Goal: Task Accomplishment & Management: Use online tool/utility

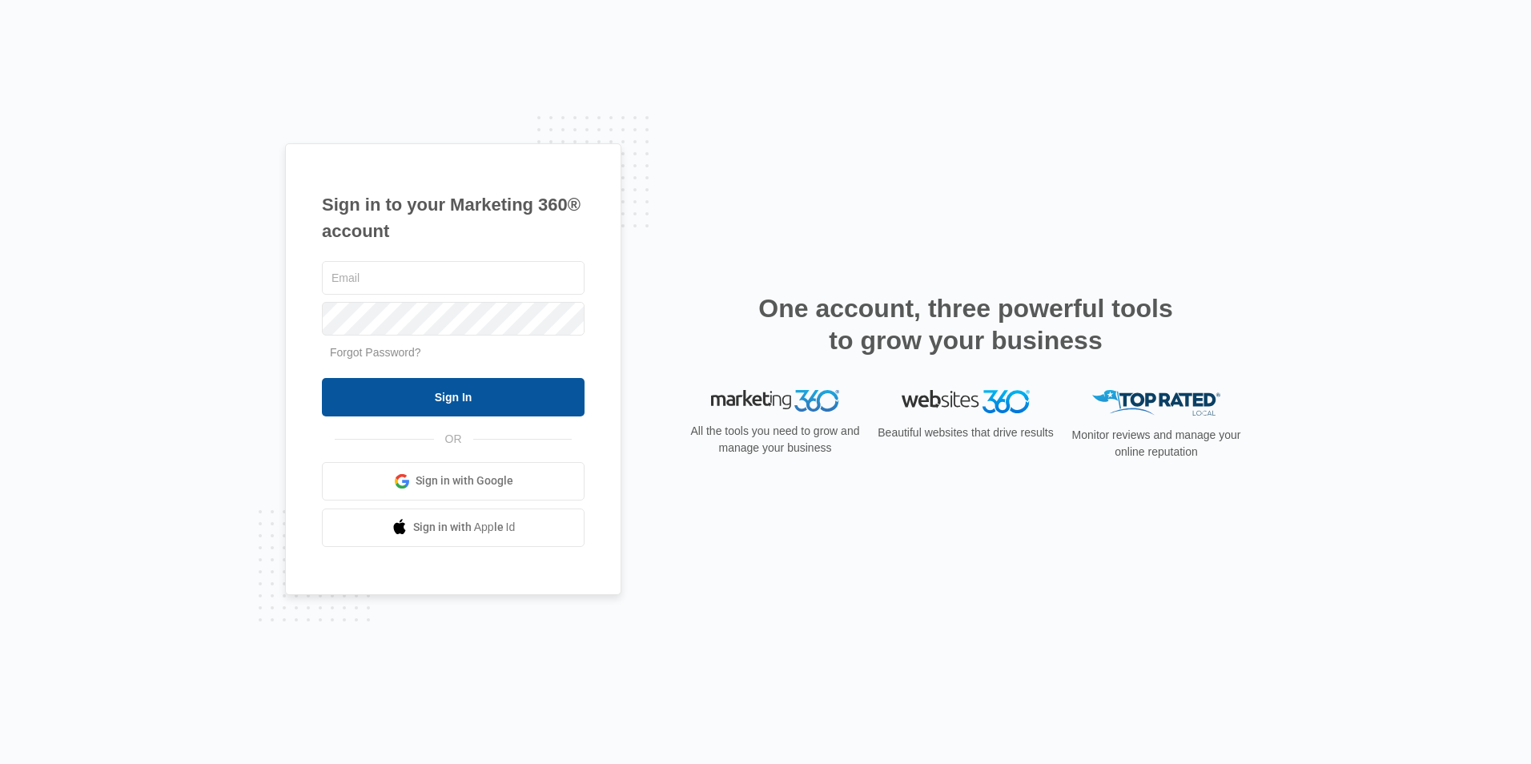
type input "overlookassist@vintage-corp.com"
click at [424, 401] on input "Sign In" at bounding box center [453, 397] width 263 height 38
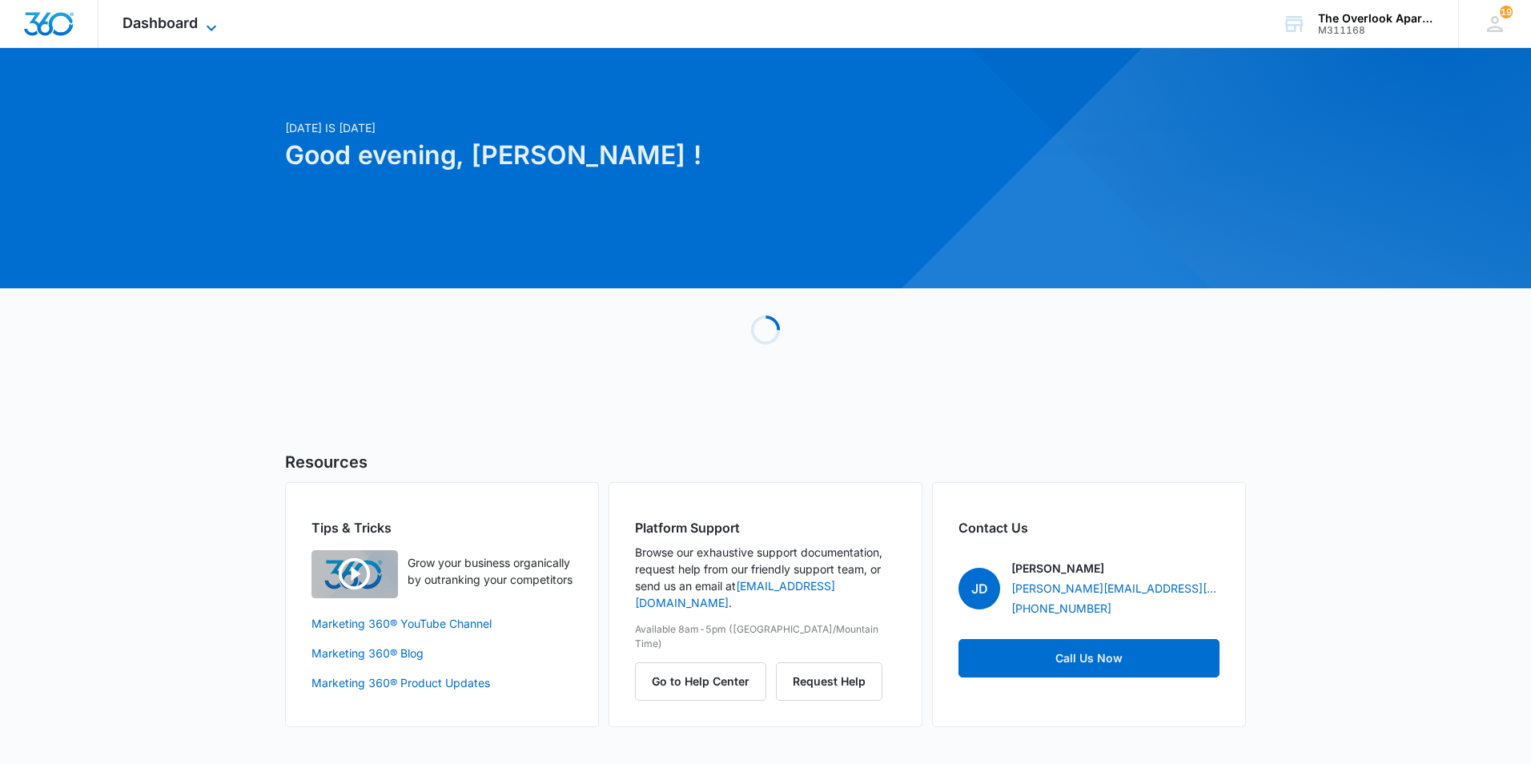
click at [191, 26] on span "Dashboard" at bounding box center [160, 22] width 75 height 17
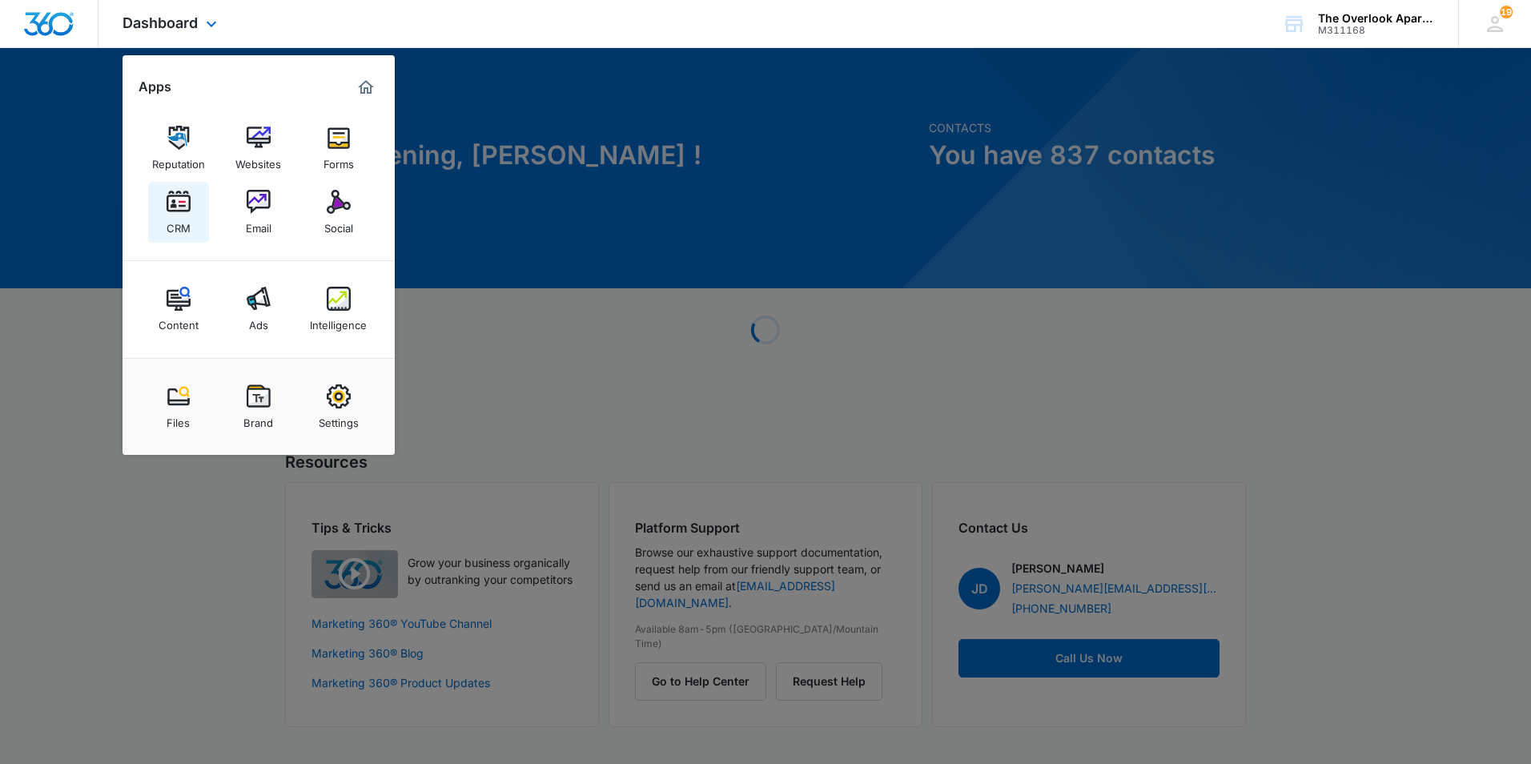
click at [195, 219] on link "CRM" at bounding box center [178, 212] width 61 height 61
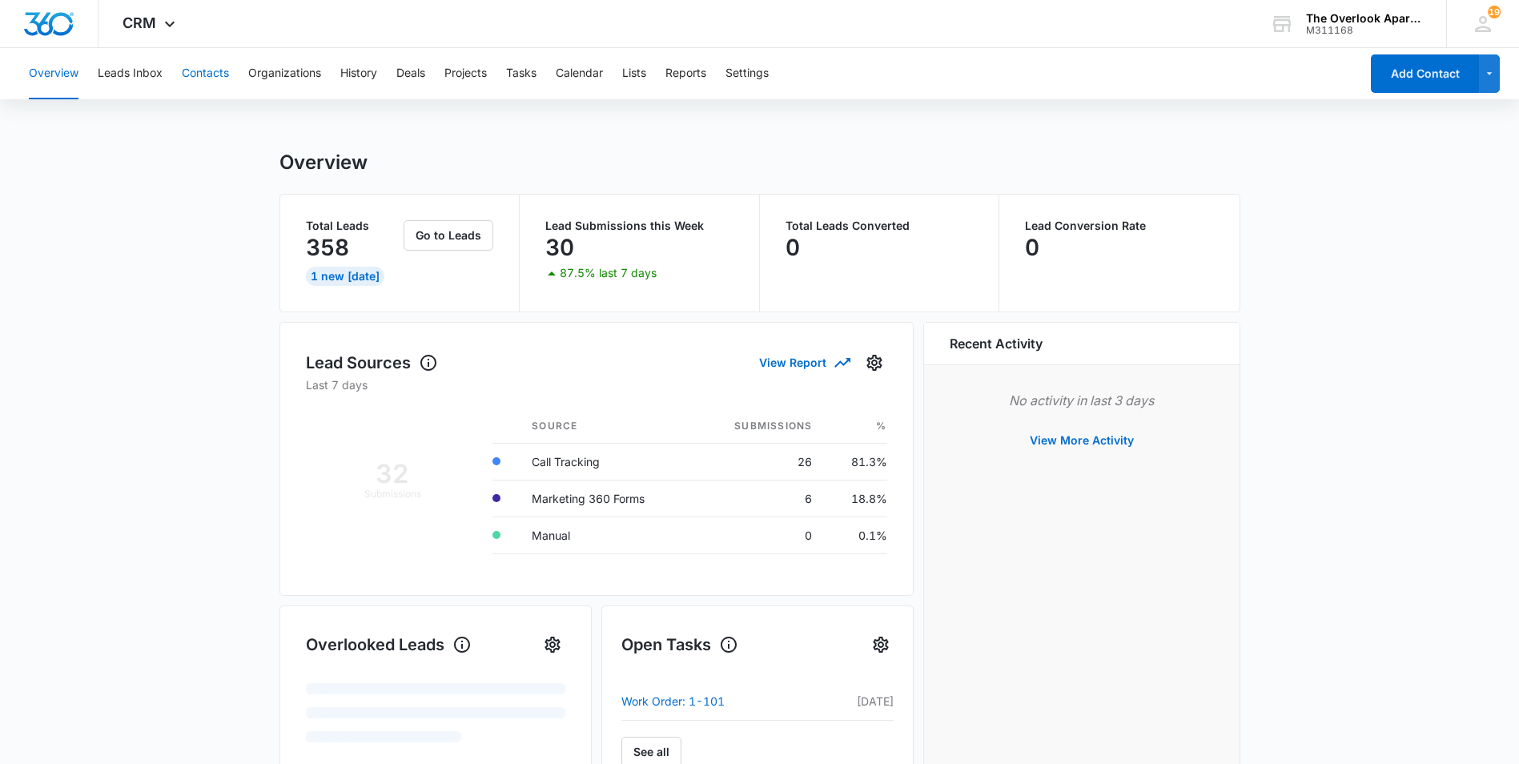
click at [211, 79] on button "Contacts" at bounding box center [205, 73] width 47 height 51
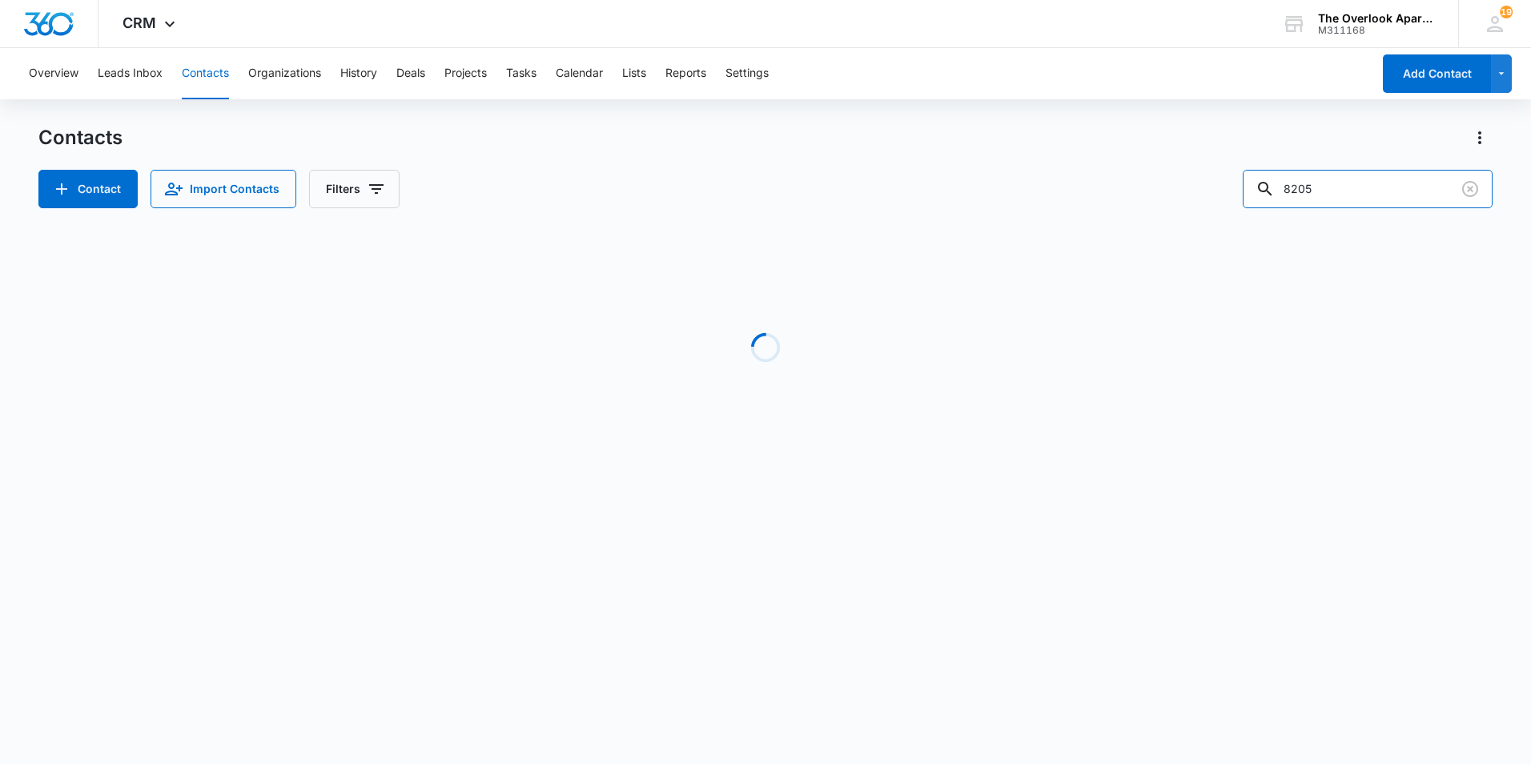
drag, startPoint x: 1361, startPoint y: 191, endPoint x: 1203, endPoint y: 193, distance: 158.6
click at [1203, 193] on div "Contact Import Contacts Filters 8205" at bounding box center [765, 189] width 1454 height 38
type input "9"
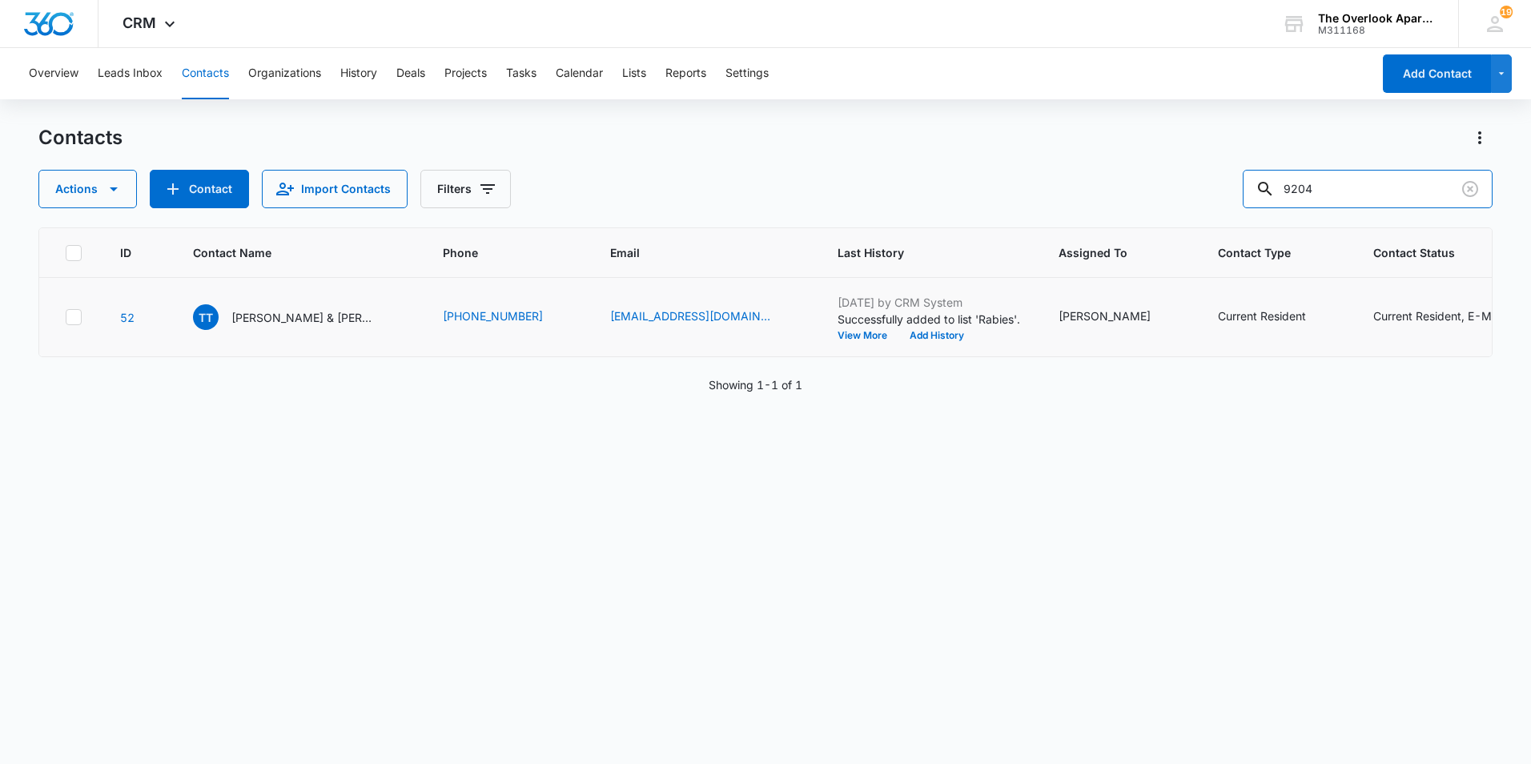
type input "9204"
